Goal: Information Seeking & Learning: Learn about a topic

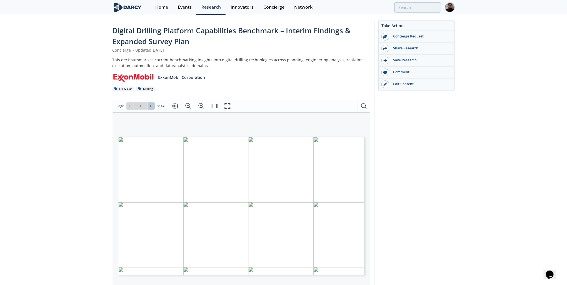
click at [152, 105] on span at bounding box center [151, 106] width 4 height 4
type input "3"
click at [152, 105] on span at bounding box center [151, 106] width 4 height 4
type input "4"
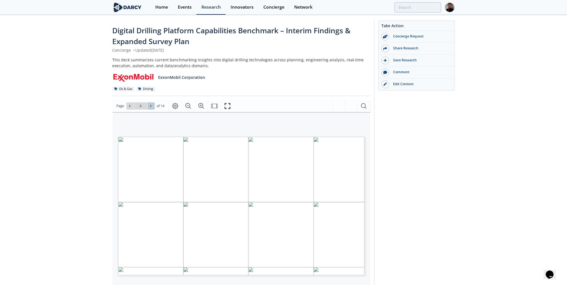
click at [152, 105] on span at bounding box center [151, 106] width 4 height 4
type input "5"
click at [152, 105] on span at bounding box center [151, 106] width 4 height 4
type input "6"
click at [152, 105] on span at bounding box center [151, 106] width 4 height 4
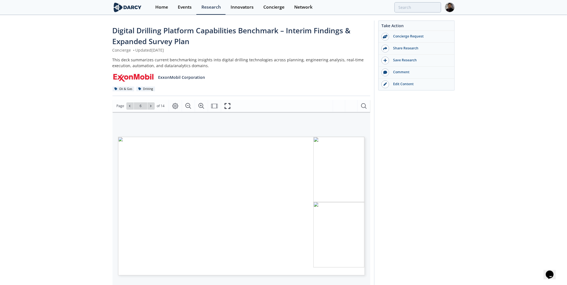
type input "7"
click at [152, 105] on span at bounding box center [151, 106] width 4 height 4
type input "8"
click at [152, 105] on span at bounding box center [151, 106] width 4 height 4
type input "9"
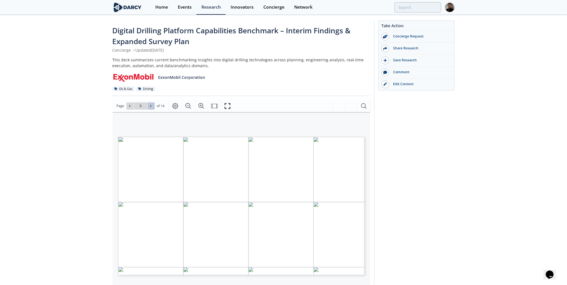
click at [152, 105] on span at bounding box center [151, 106] width 4 height 4
click at [152, 104] on icon at bounding box center [150, 105] width 3 height 3
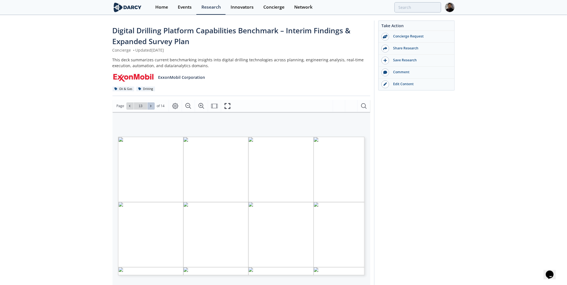
type input "14"
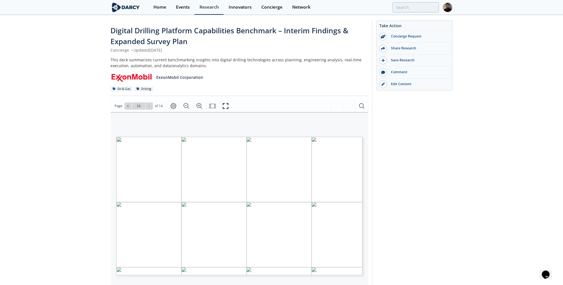
click at [492, 137] on div "Digital Drilling Platform Capabilities Benchmark – Interim Findings & Expanded …" at bounding box center [281, 220] width 563 height 408
click at [401, 83] on div "Edit Content" at bounding box center [418, 84] width 62 height 5
